Goal: Transaction & Acquisition: Obtain resource

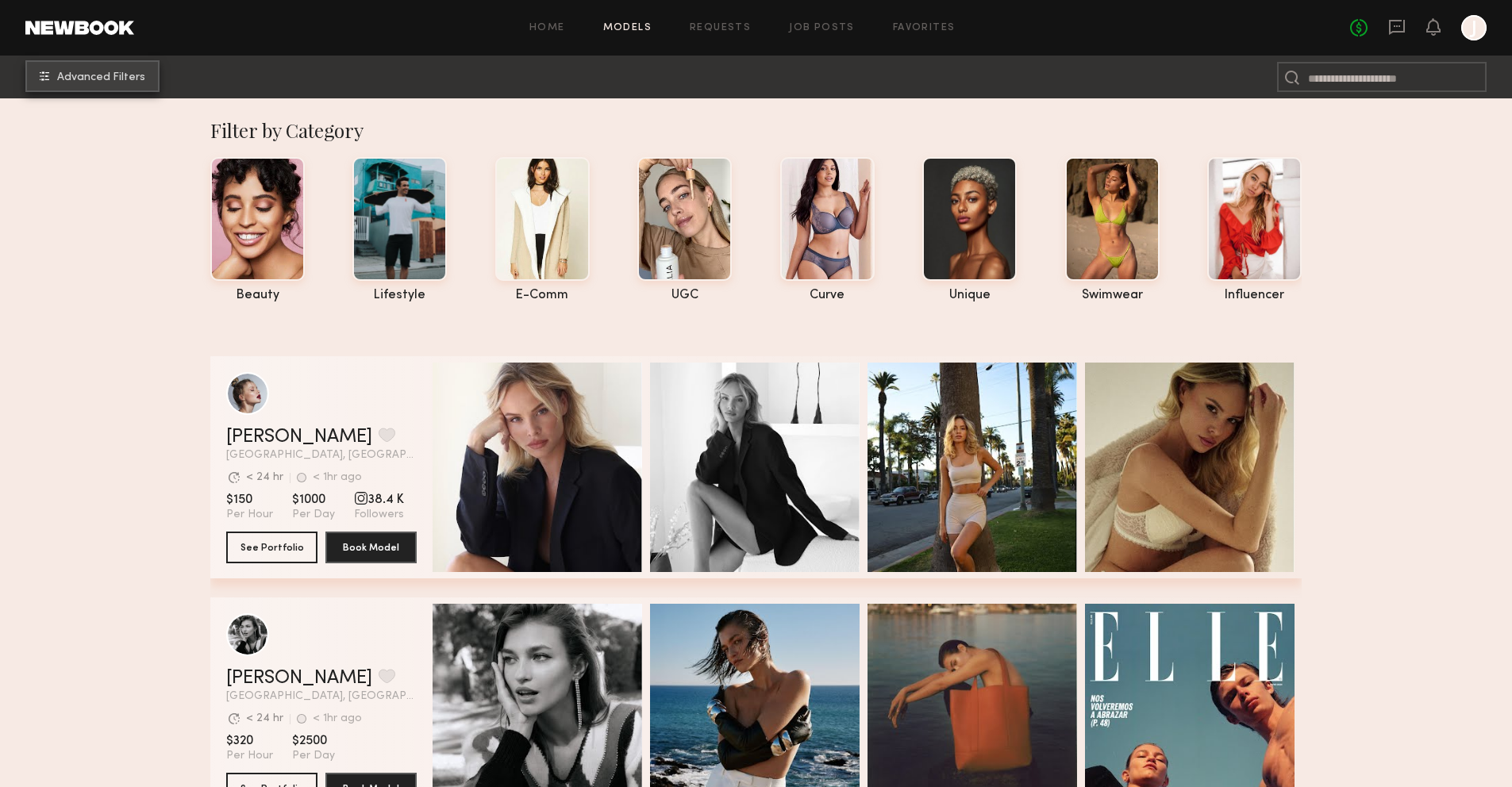
click at [134, 78] on span "Advanced Filters" at bounding box center [101, 77] width 88 height 11
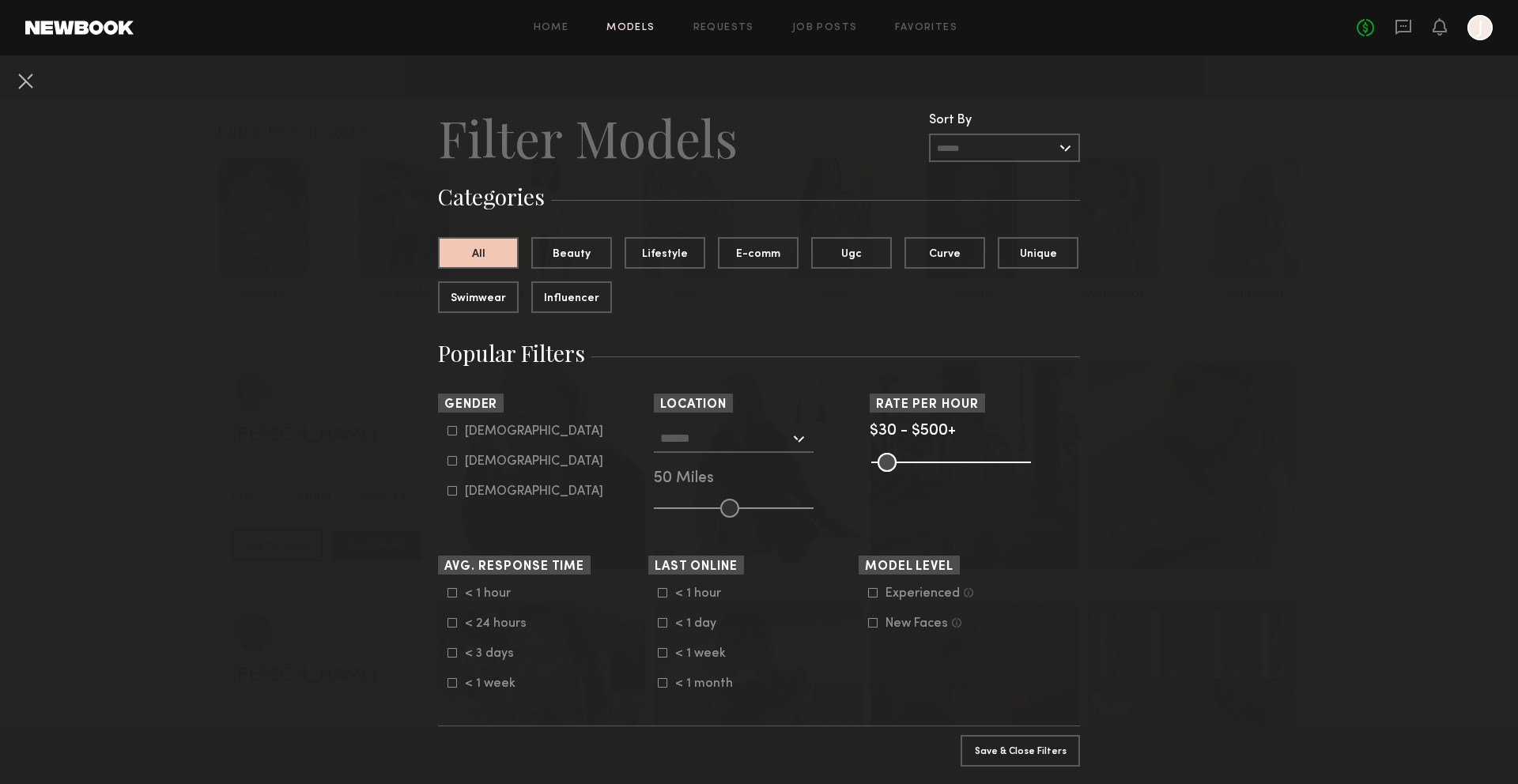
click at [449, 460] on icon at bounding box center [452, 460] width 10 height 10
type input "**"
click at [754, 440] on input "text" at bounding box center [725, 438] width 130 height 27
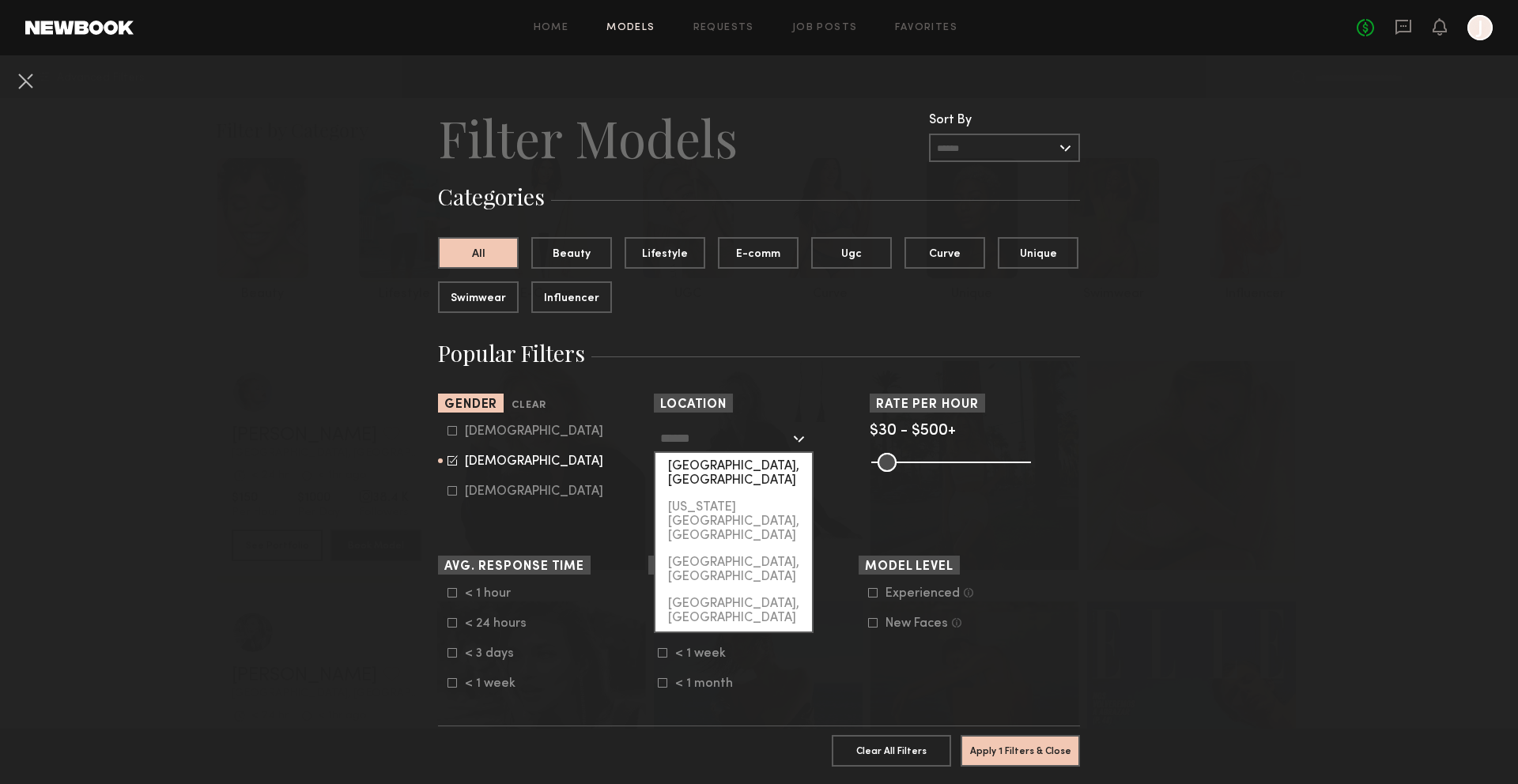
click at [760, 473] on div "[GEOGRAPHIC_DATA], [GEOGRAPHIC_DATA]" at bounding box center [734, 473] width 157 height 41
type input "**********"
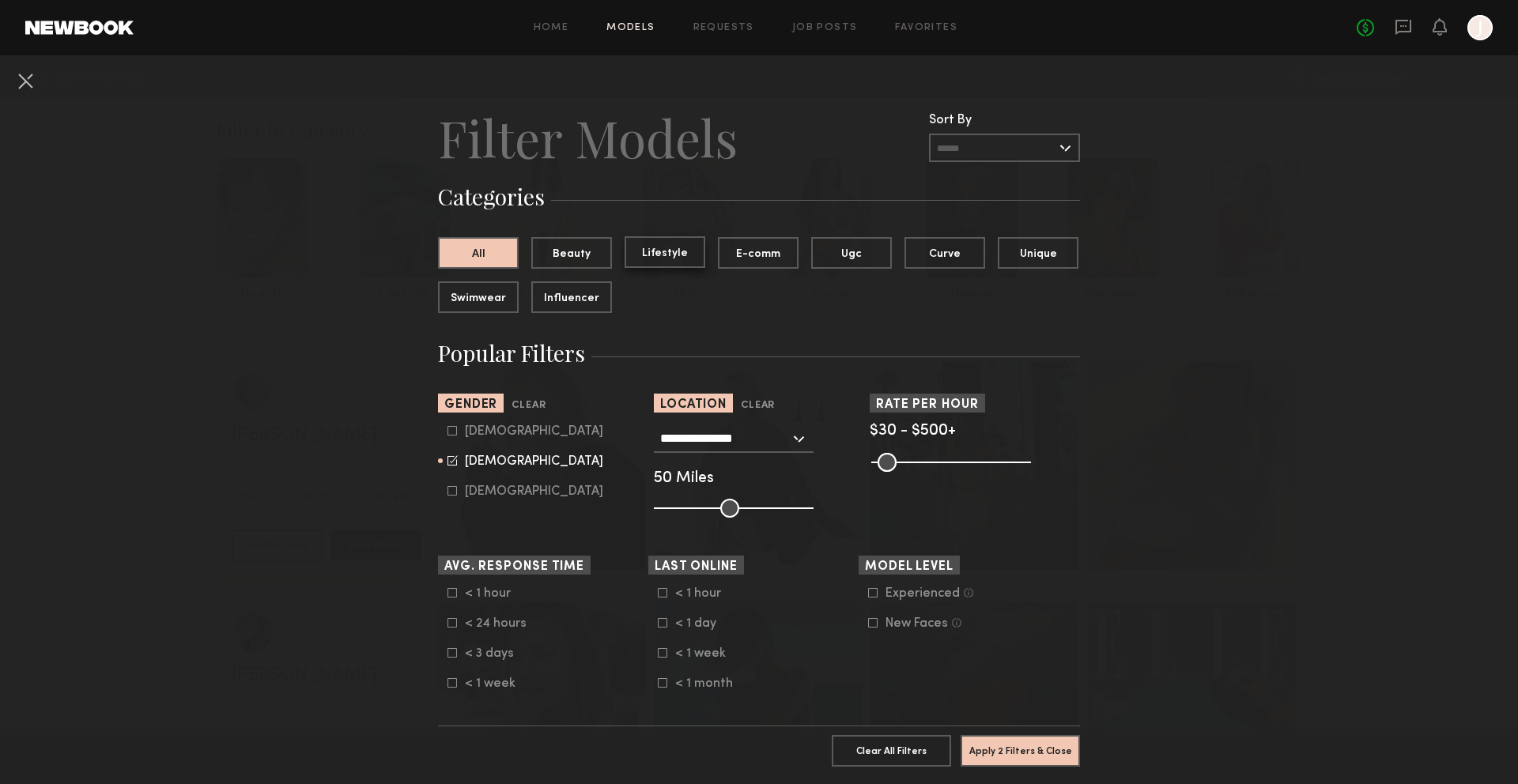
click at [645, 255] on button "Lifestyle" at bounding box center [665, 251] width 81 height 31
click at [726, 246] on button "E-comm" at bounding box center [759, 251] width 81 height 31
click at [471, 259] on button "All" at bounding box center [479, 251] width 81 height 31
click at [1030, 738] on button "Apply 2 Filters & Close" at bounding box center [1020, 749] width 119 height 31
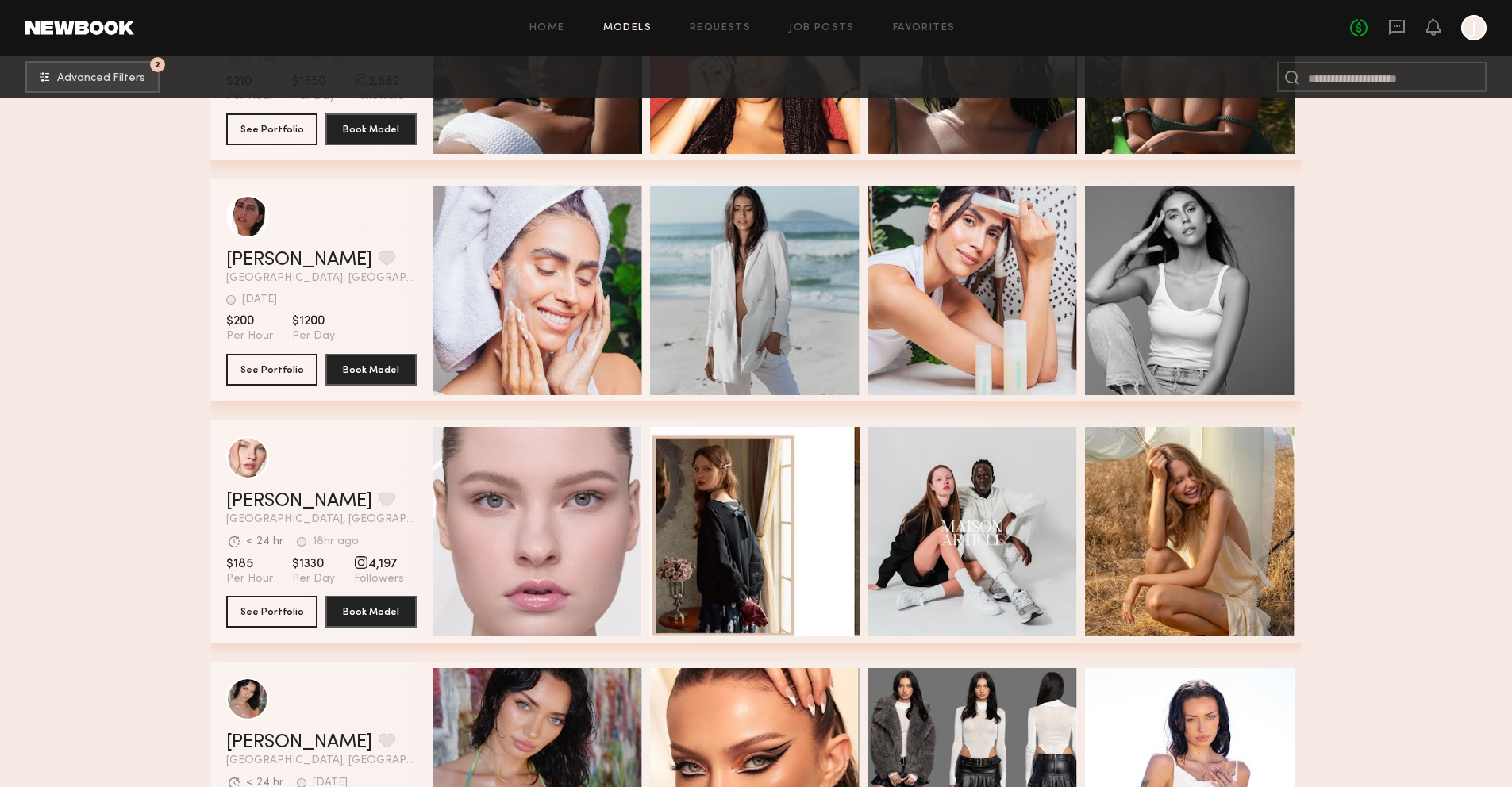
scroll to position [17955, 0]
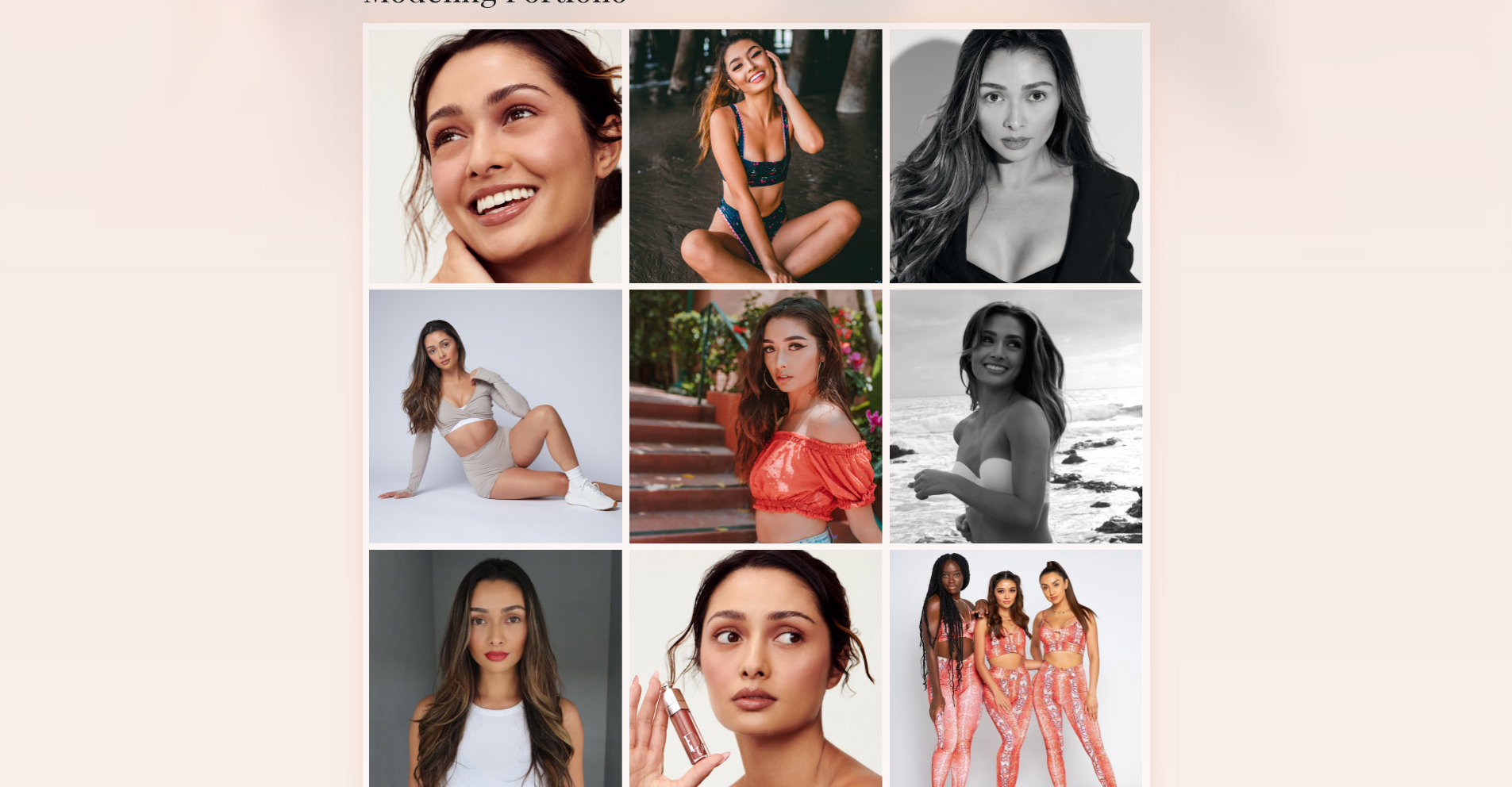
scroll to position [730, 0]
